Goal: Task Accomplishment & Management: Manage account settings

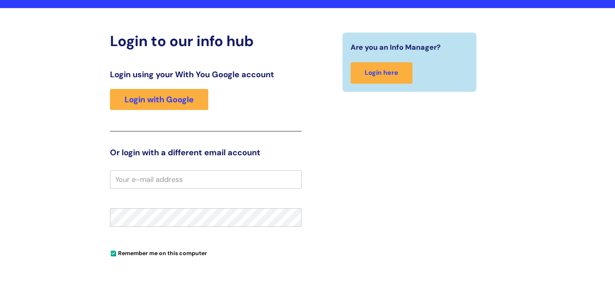
scroll to position [76, 0]
type input "[PERSON_NAME][EMAIL_ADDRESS][PERSON_NAME][DOMAIN_NAME]"
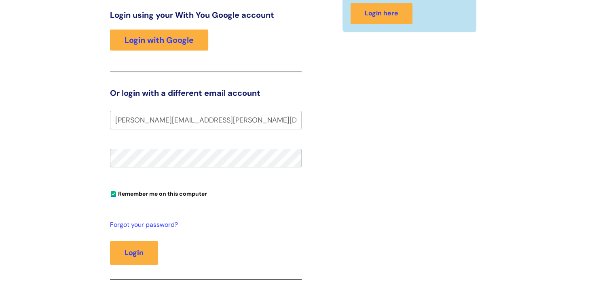
scroll to position [163, 0]
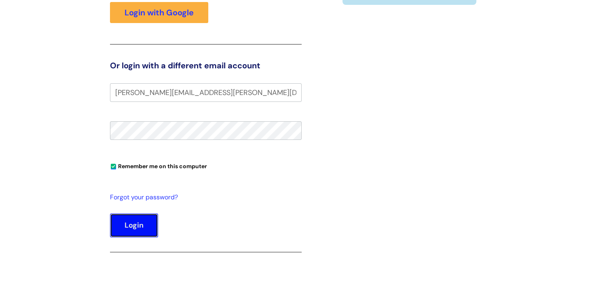
click at [140, 224] on button "Login" at bounding box center [134, 225] width 48 height 23
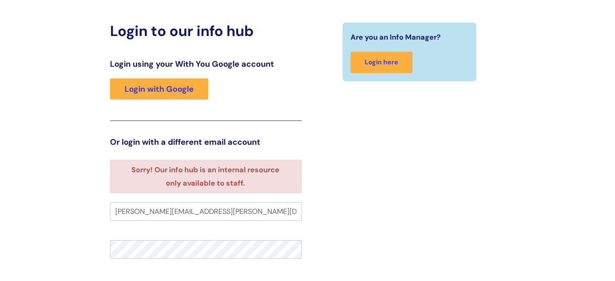
scroll to position [66, 0]
drag, startPoint x: 246, startPoint y: 217, endPoint x: 90, endPoint y: 208, distance: 155.6
click at [90, 208] on div "Login to our info hub Login using your With You Google account Login with Googl…" at bounding box center [307, 206] width 485 height 369
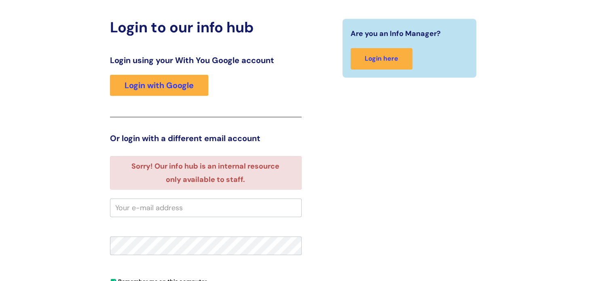
scroll to position [71, 0]
